Goal: Task Accomplishment & Management: Manage account settings

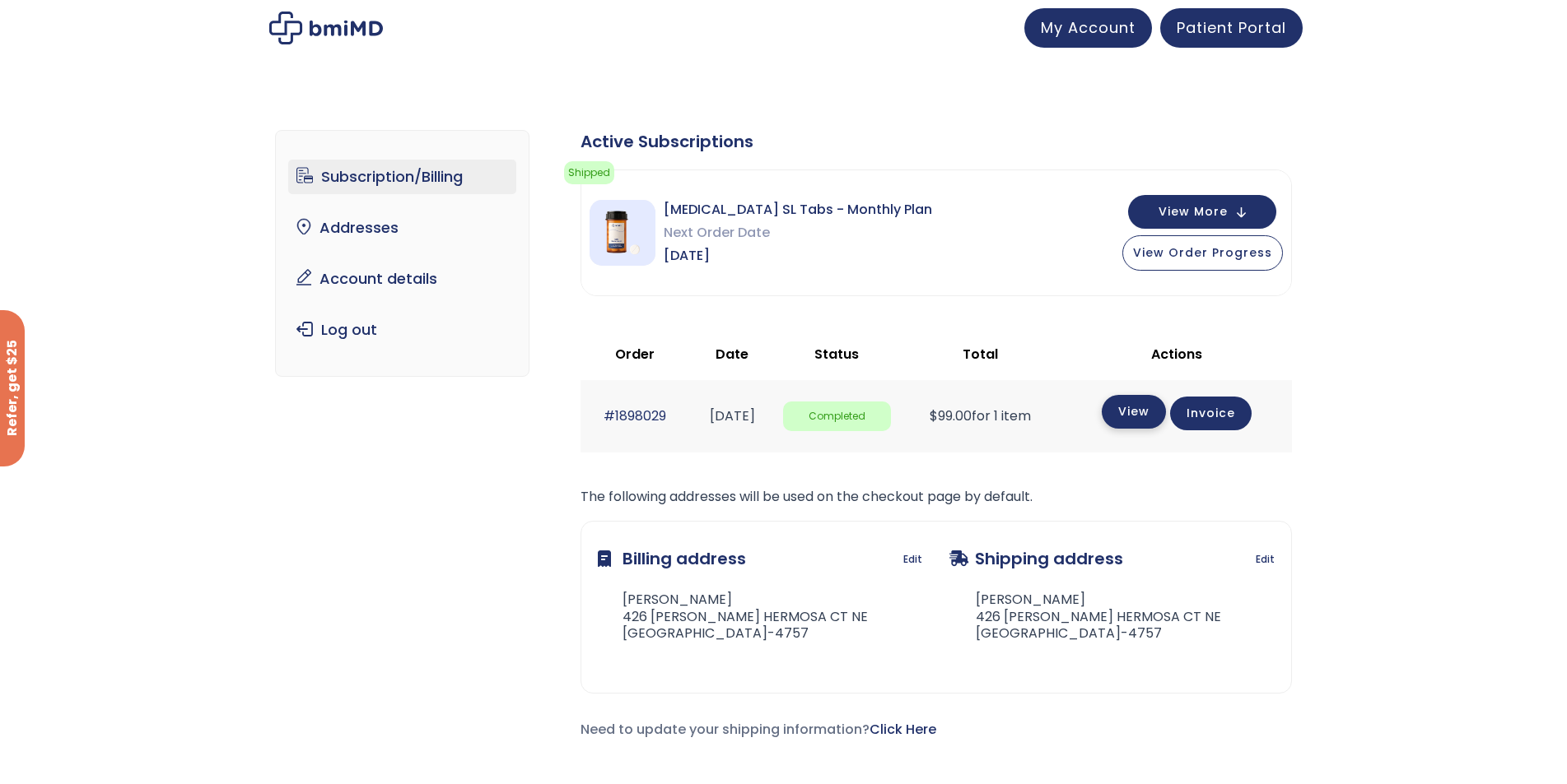
click at [1143, 407] on link "View" at bounding box center [1134, 411] width 65 height 34
click at [628, 232] on img at bounding box center [622, 232] width 66 height 65
click at [1124, 18] on span "My Account" at bounding box center [1088, 25] width 95 height 20
click at [1212, 210] on span "View More" at bounding box center [1192, 210] width 69 height 11
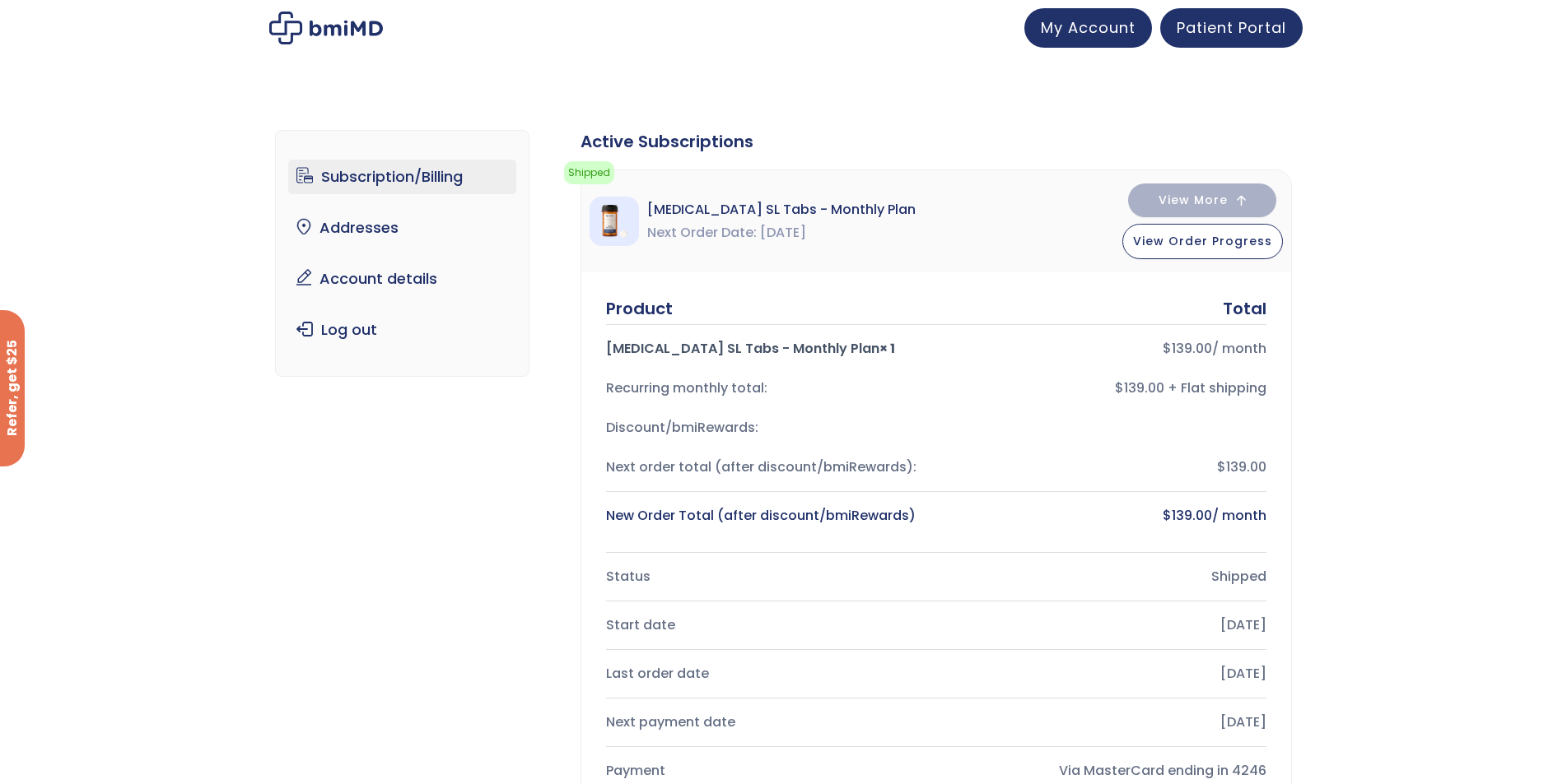
click at [366, 38] on img at bounding box center [326, 28] width 114 height 33
